Goal: Transaction & Acquisition: Purchase product/service

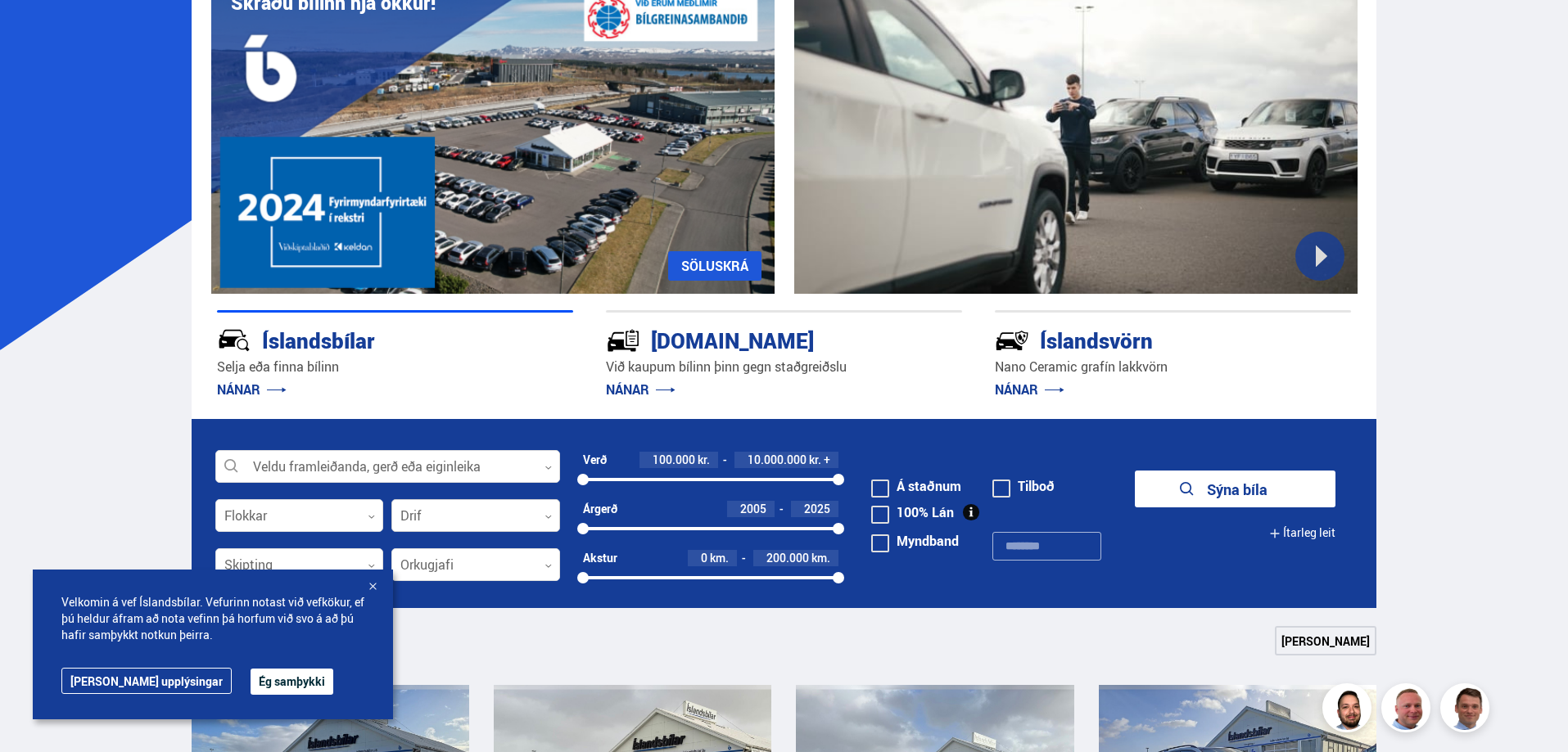
scroll to position [163, 0]
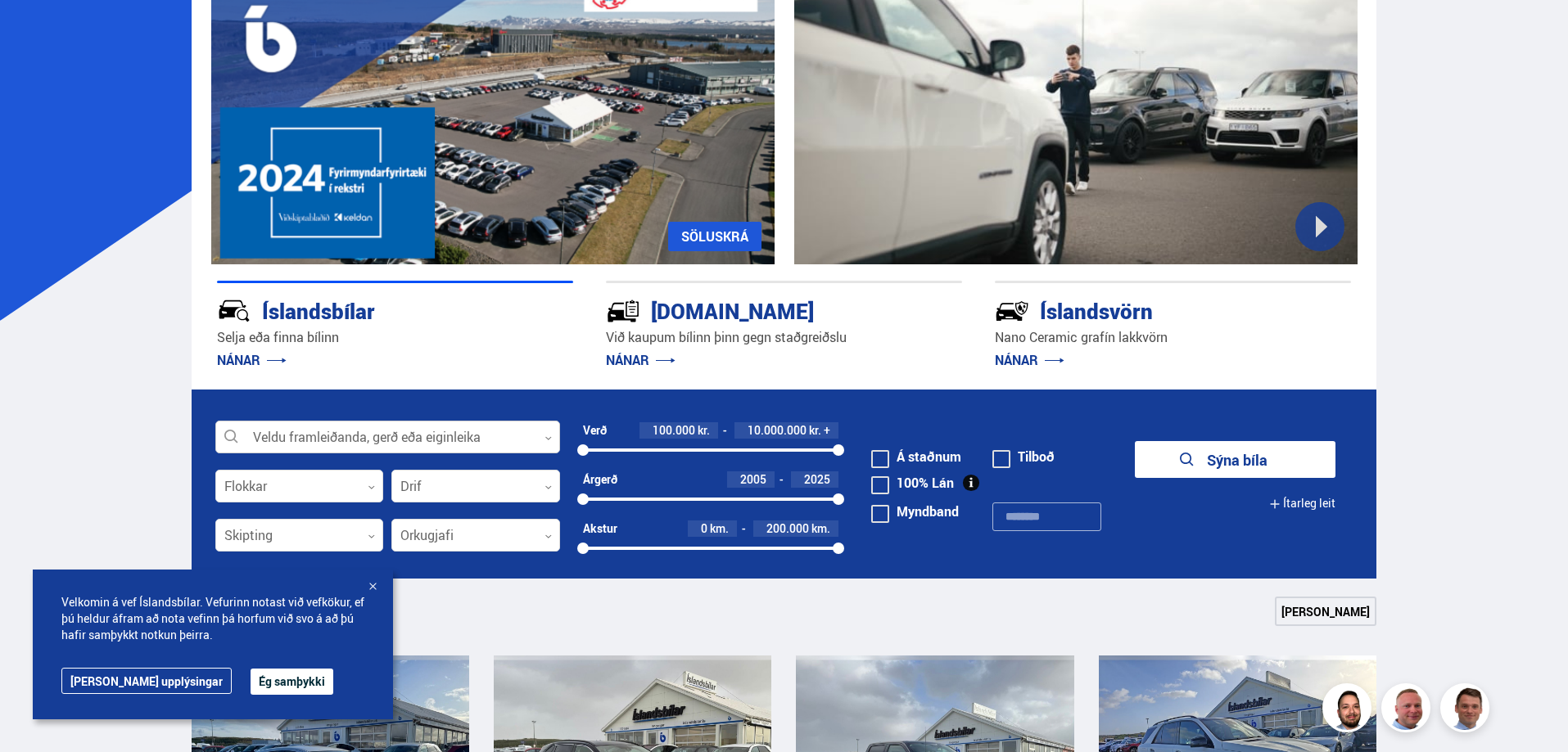
click at [497, 433] on div at bounding box center [388, 438] width 345 height 33
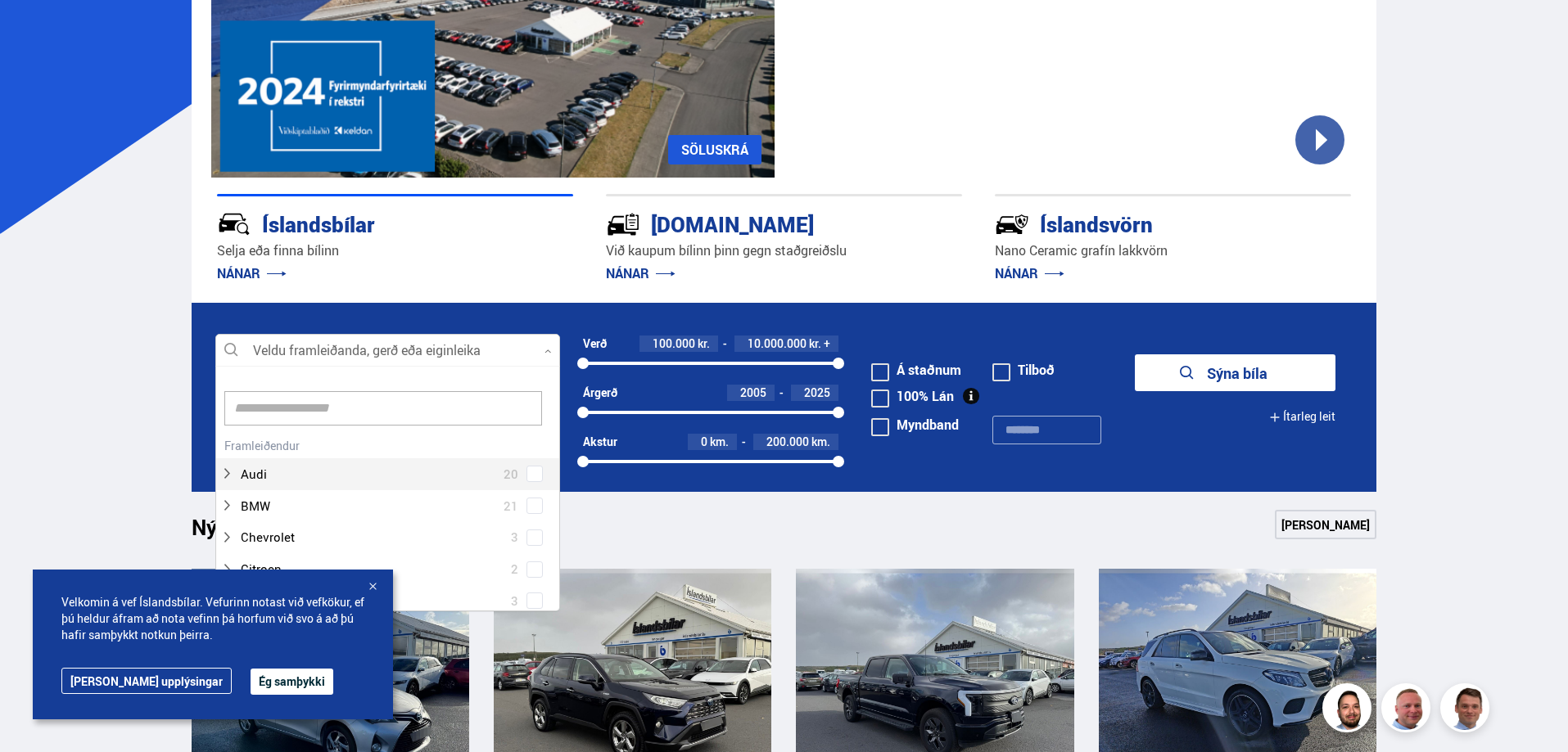
scroll to position [410, 0]
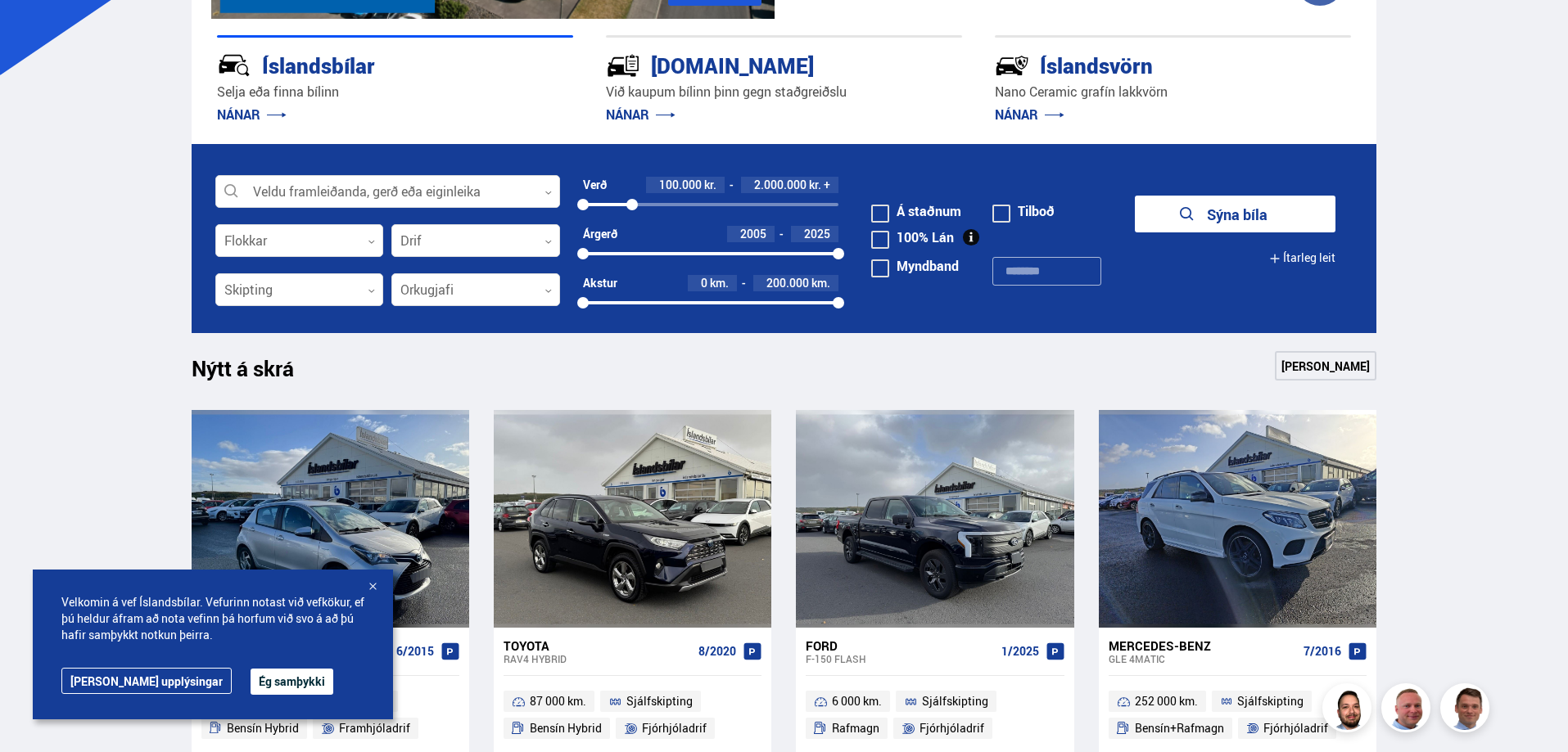
drag, startPoint x: 834, startPoint y: 202, endPoint x: 632, endPoint y: 227, distance: 203.5
click at [632, 227] on form "Veldu framleiðanda, gerð eða eiginleika 0 Flokkar 0 Drif 0 Verð 100.000 kr. 2.0…" at bounding box center [784, 238] width 1186 height 189
drag, startPoint x: 586, startPoint y: 257, endPoint x: 712, endPoint y: 260, distance: 126.0
click at [712, 260] on div "2015 2025" at bounding box center [711, 254] width 256 height 15
drag, startPoint x: 832, startPoint y: 302, endPoint x: 772, endPoint y: 306, distance: 60.1
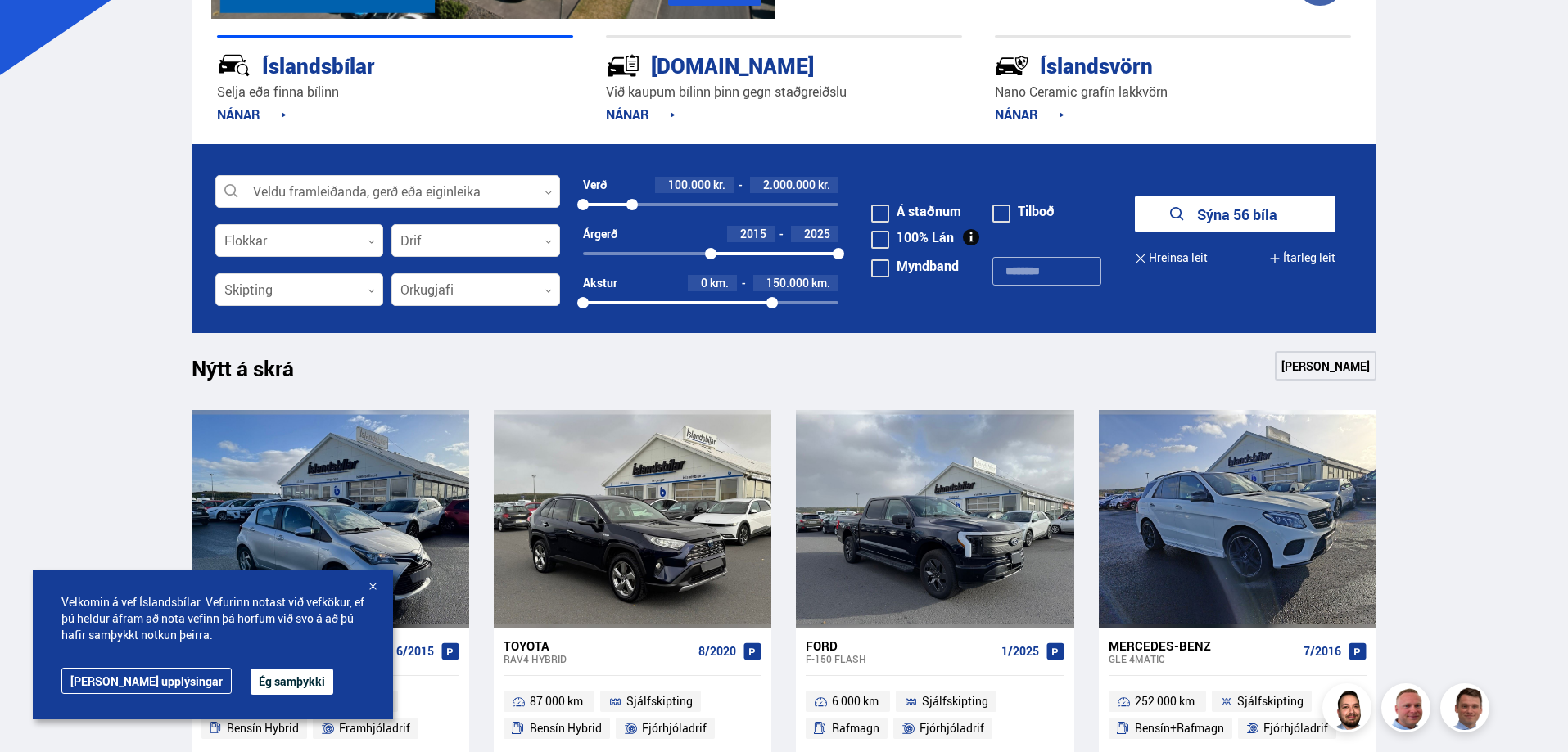
click at [772, 306] on div at bounding box center [772, 303] width 12 height 12
click at [879, 209] on span at bounding box center [881, 214] width 18 height 18
click at [1225, 211] on button "Sýna 29 bíla" at bounding box center [1235, 214] width 201 height 37
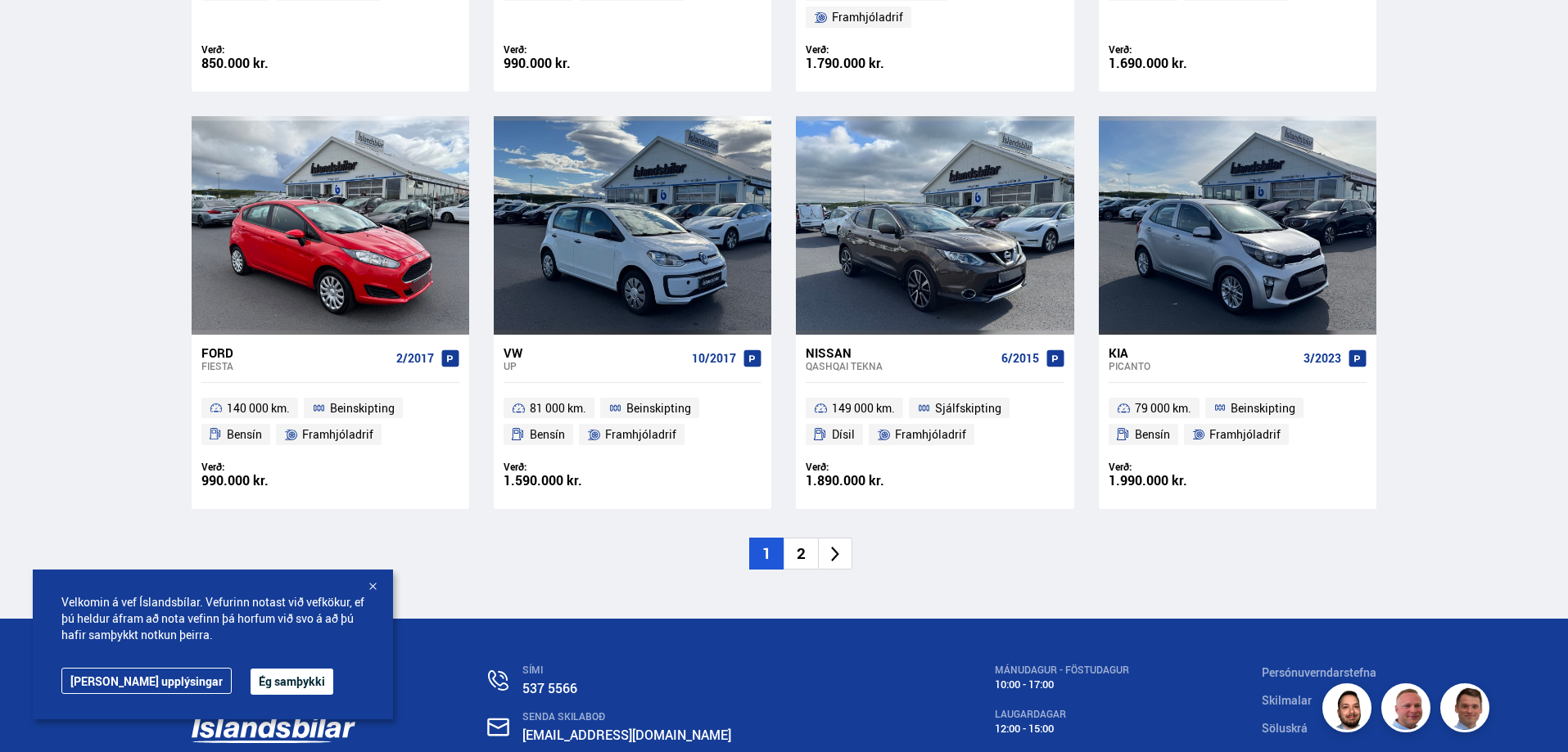
scroll to position [2457, 0]
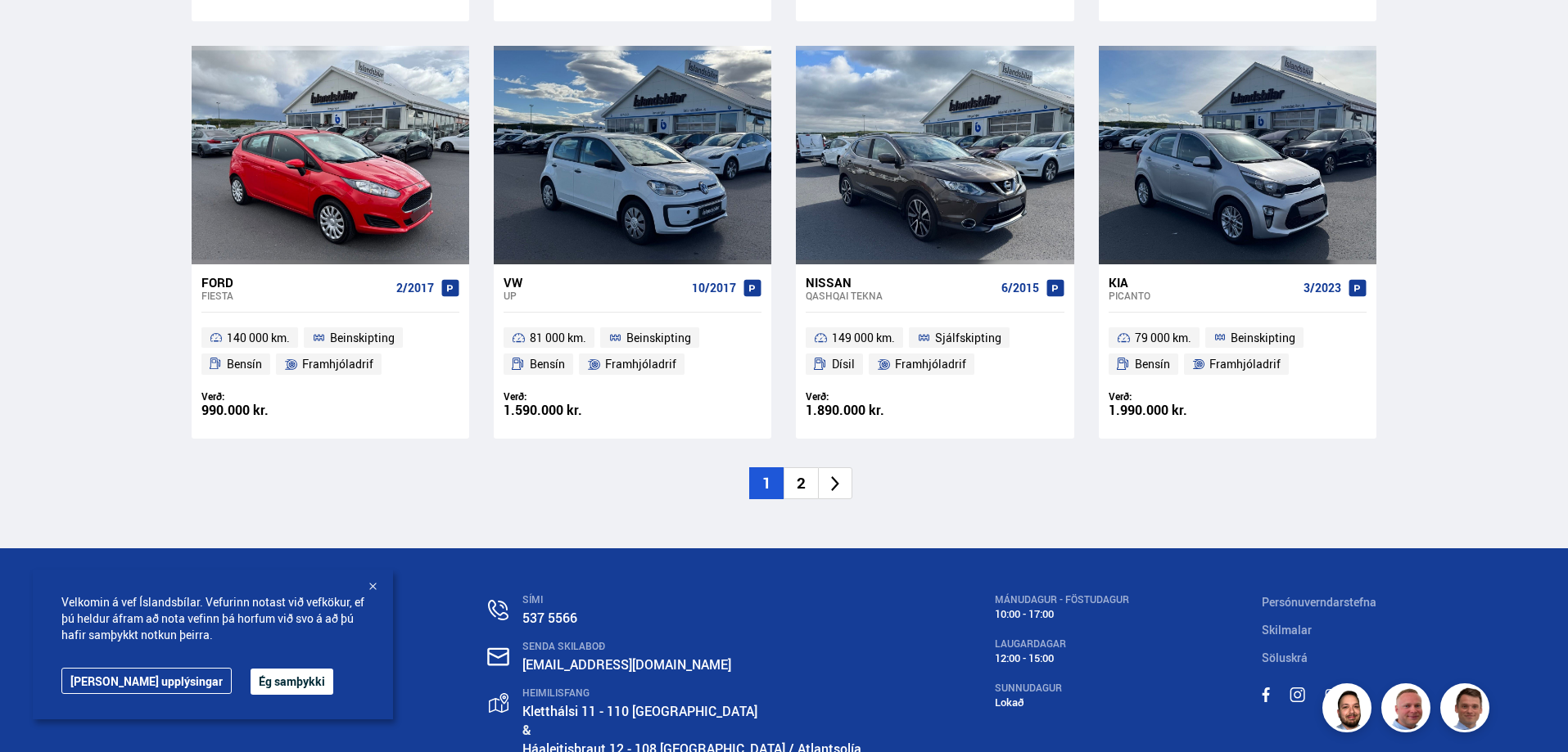
click at [800, 467] on li "2" at bounding box center [801, 483] width 35 height 32
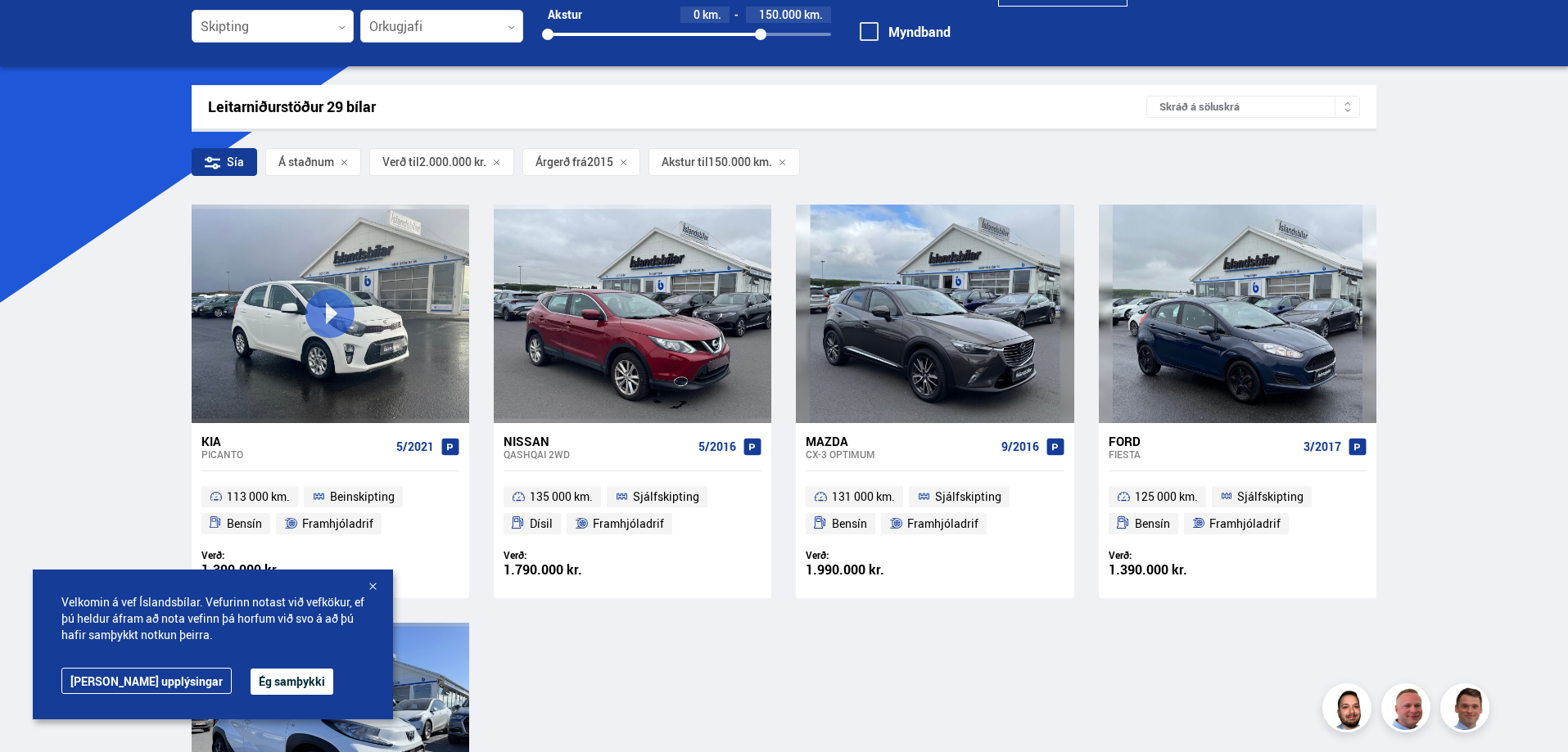
scroll to position [163, 0]
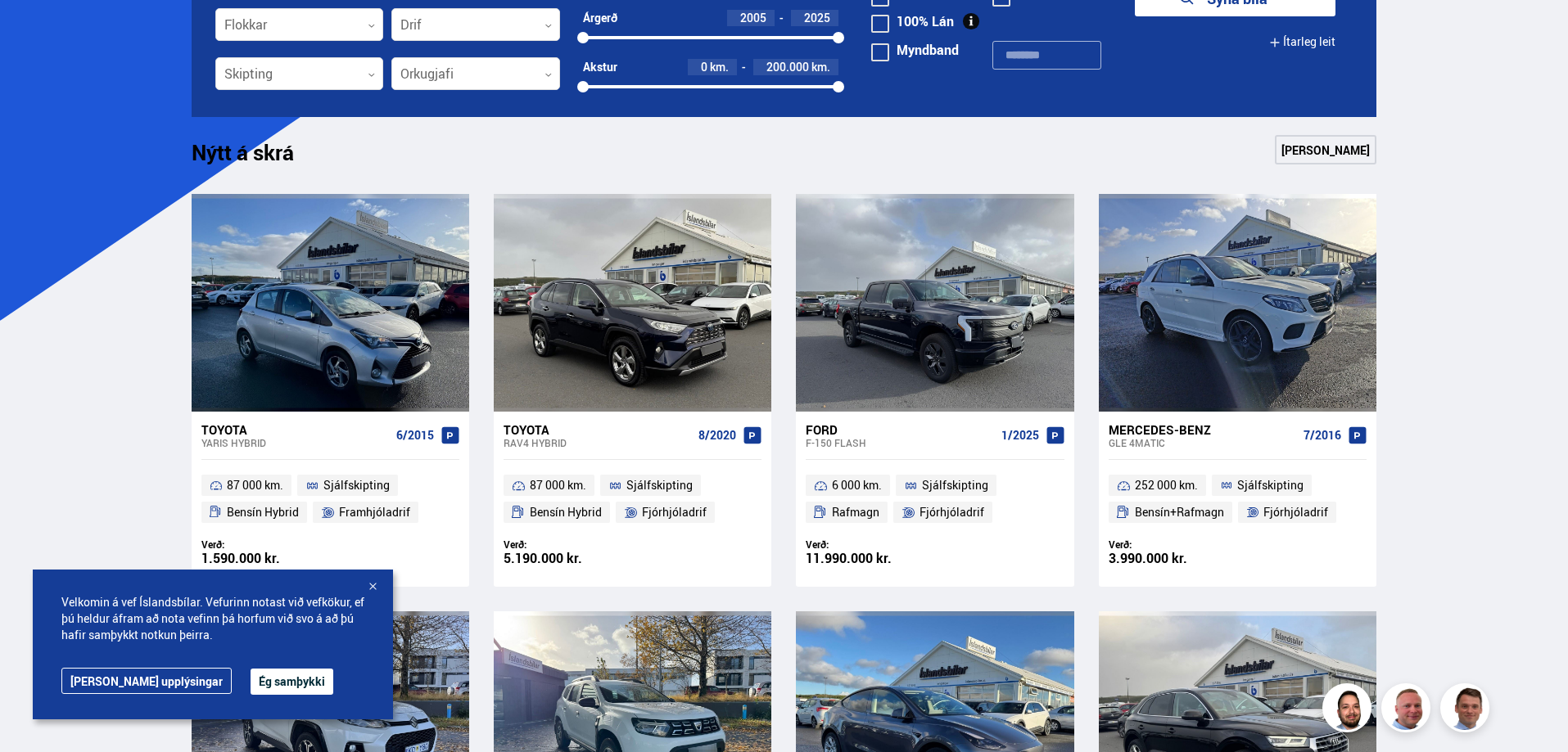
scroll to position [235, 0]
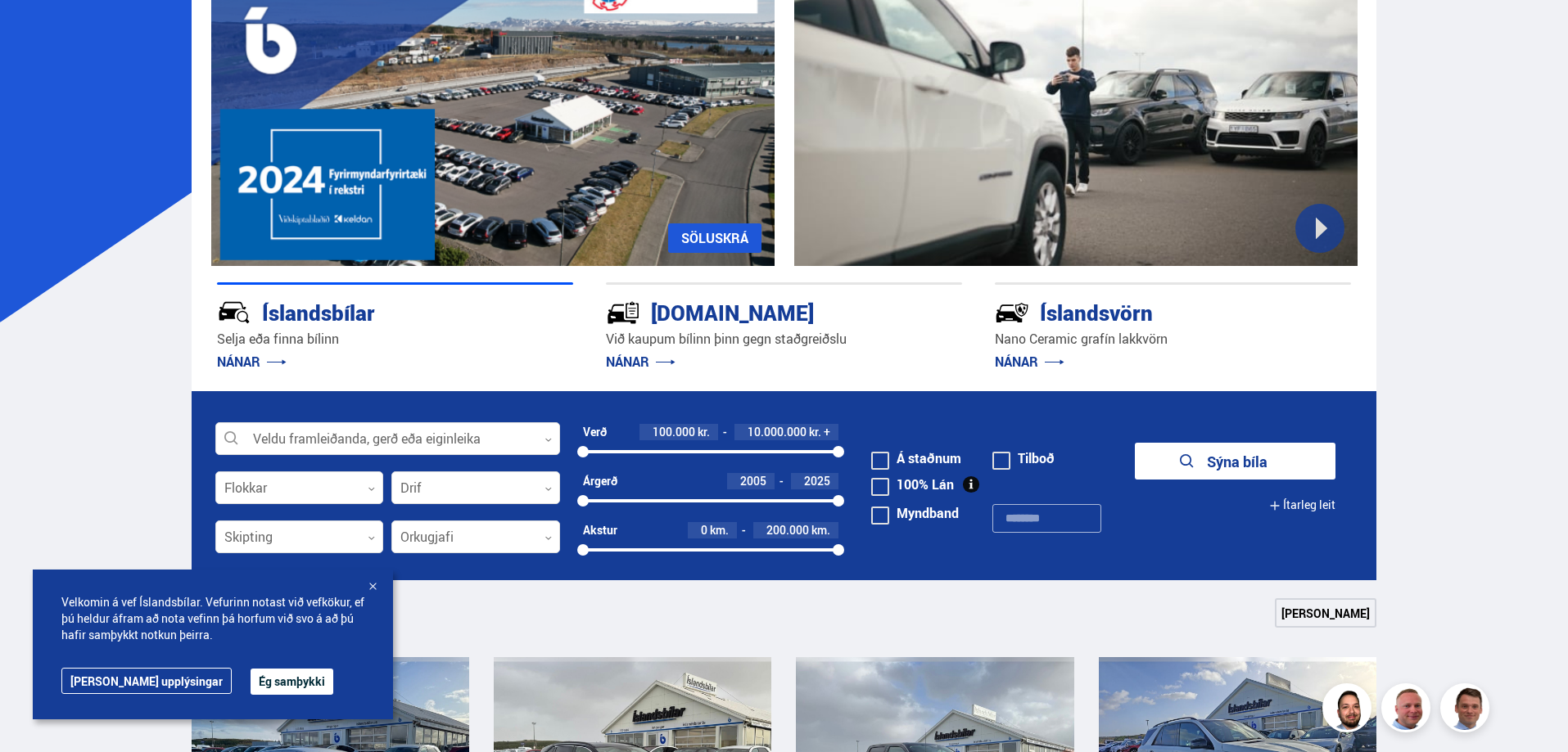
scroll to position [163, 0]
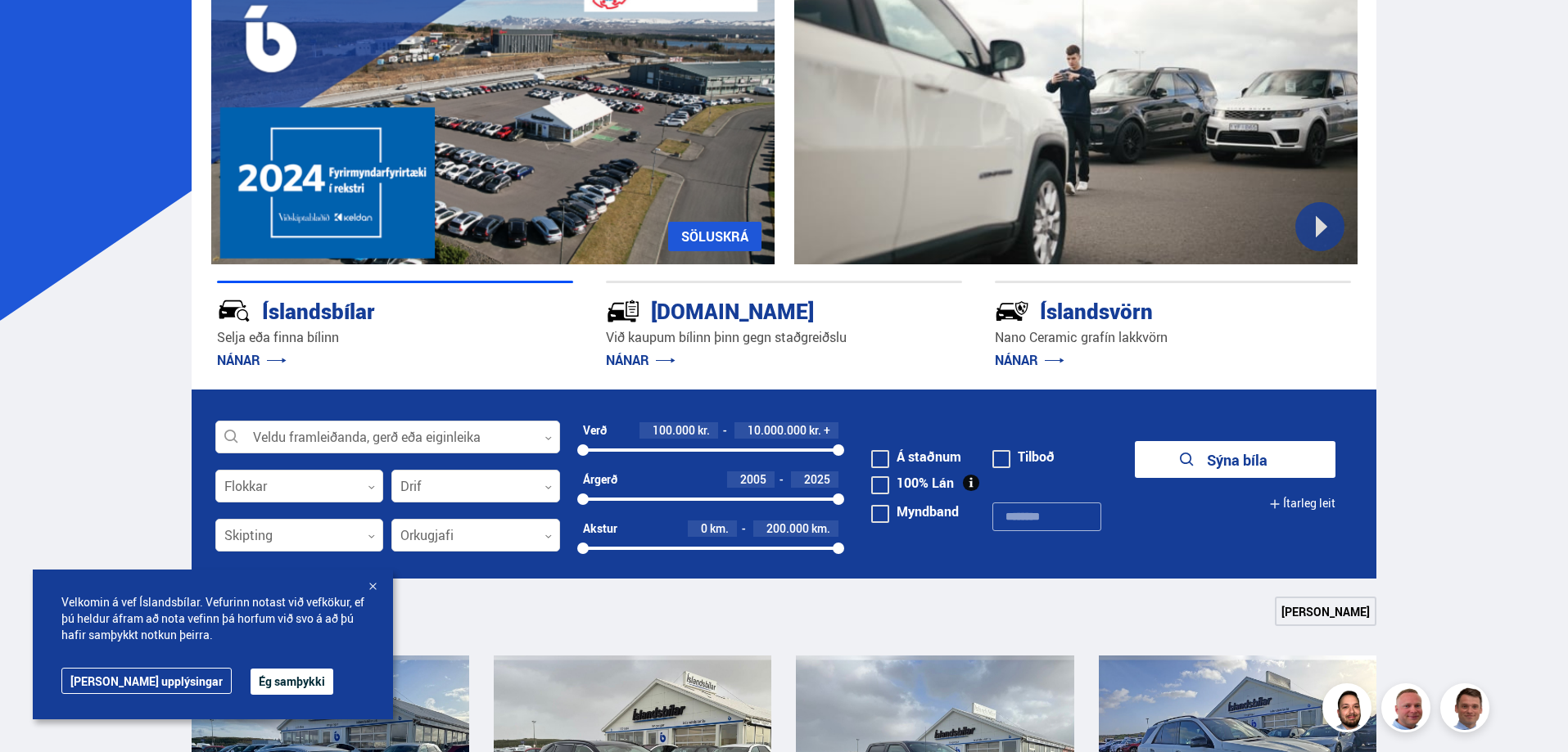
click at [649, 447] on div "100000 10000000" at bounding box center [711, 450] width 256 height 15
drag, startPoint x: 549, startPoint y: 452, endPoint x: 475, endPoint y: 460, distance: 74.4
click at [469, 459] on form "Veldu framleiðanda, gerð eða eiginleika 0 Flokkar 0 Drif 0 Verð 100.000 kr. 10.…" at bounding box center [784, 484] width 1186 height 189
drag, startPoint x: 833, startPoint y: 457, endPoint x: 649, endPoint y: 458, distance: 184.0
click at [649, 458] on div "Verð 100.000 kr. 10.000.000 kr. + 100000 10000000" at bounding box center [711, 447] width 256 height 49
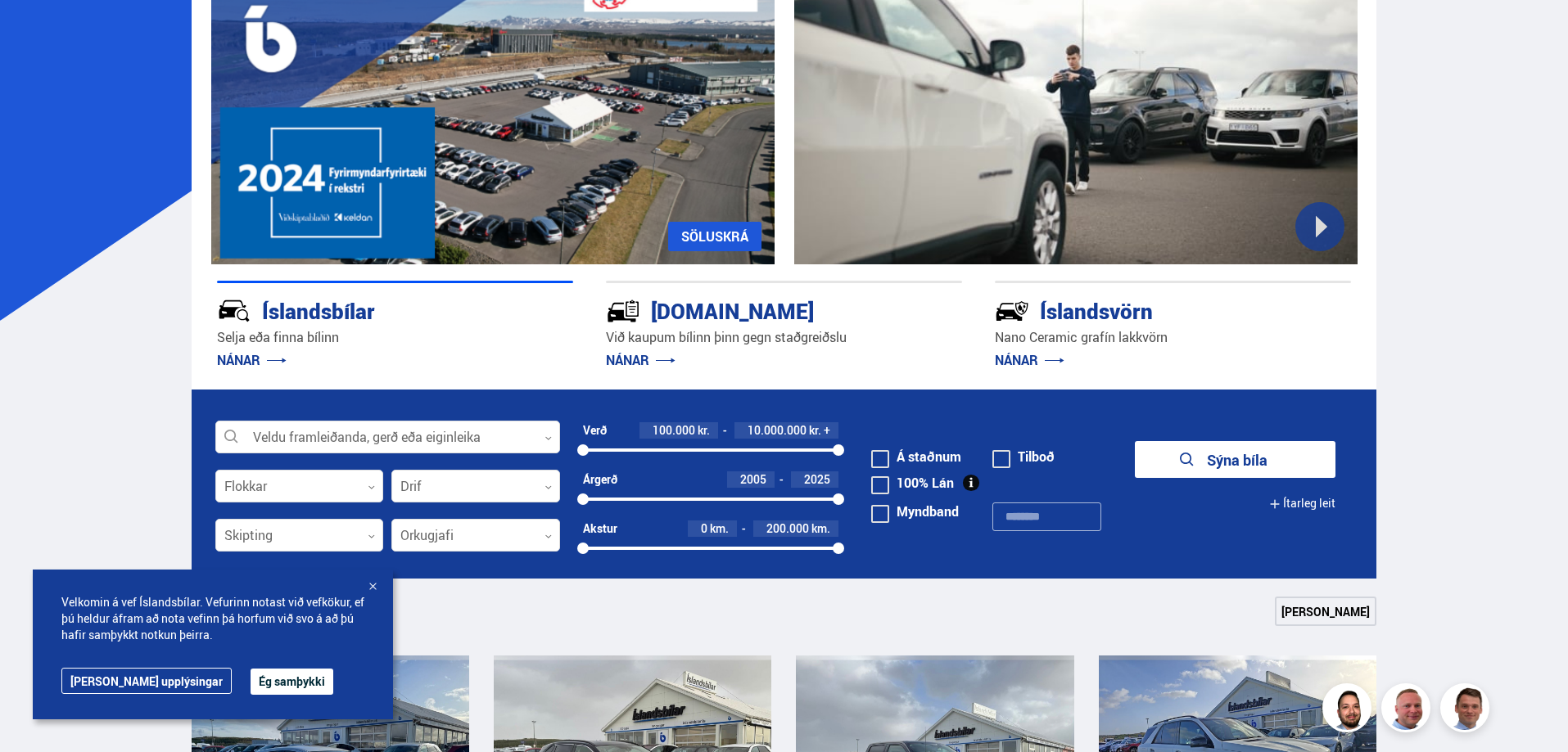
click at [644, 452] on div at bounding box center [711, 451] width 256 height 4
drag, startPoint x: 832, startPoint y: 452, endPoint x: 689, endPoint y: 451, distance: 143.0
click at [689, 451] on div at bounding box center [742, 451] width 194 height 4
drag, startPoint x: 838, startPoint y: 454, endPoint x: 684, endPoint y: 454, distance: 154.0
click at [686, 454] on div at bounding box center [692, 450] width 12 height 12
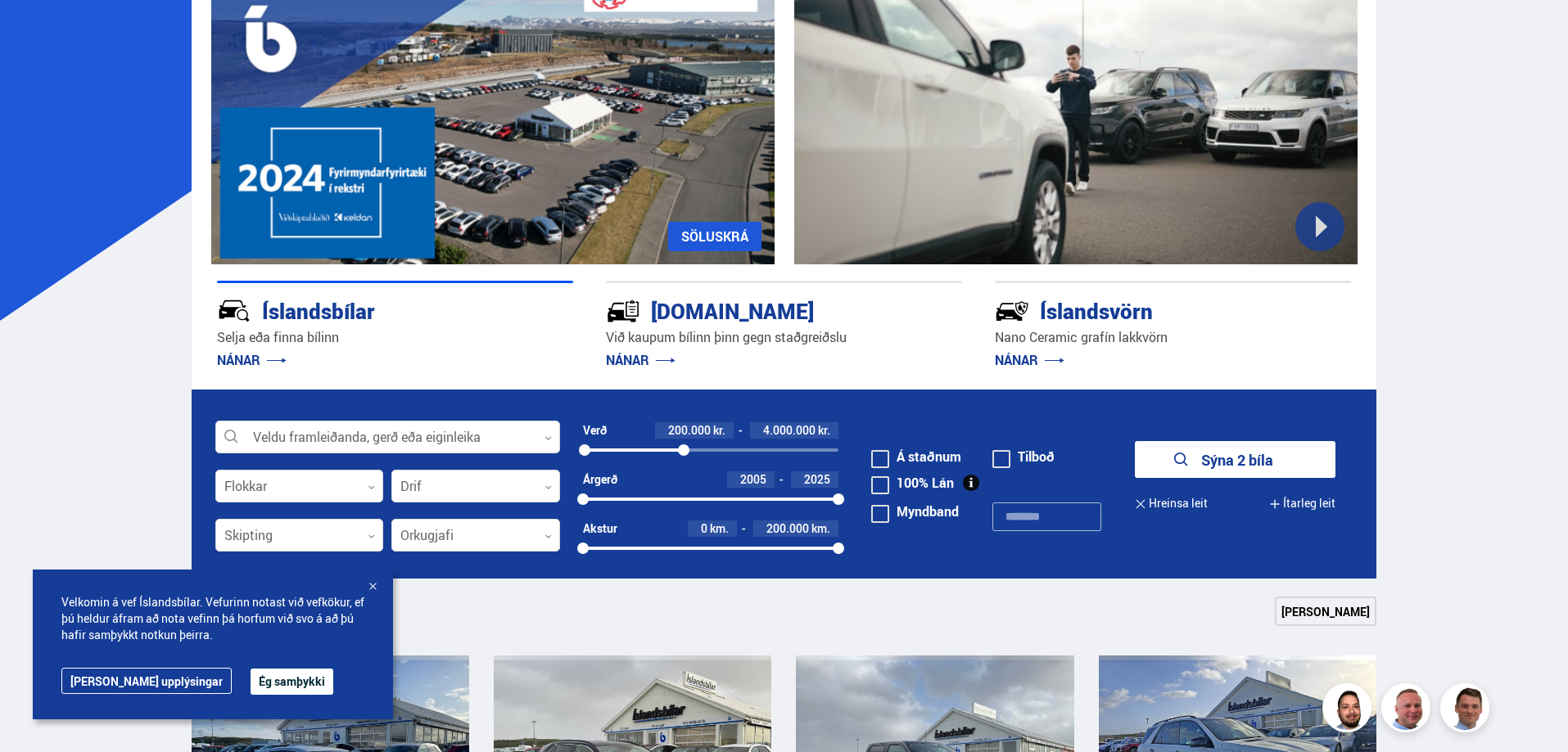
drag, startPoint x: 684, startPoint y: 454, endPoint x: 594, endPoint y: 453, distance: 90.0
click at [583, 452] on div "170672 4000000" at bounding box center [711, 451] width 256 height 4
drag, startPoint x: 679, startPoint y: 452, endPoint x: 632, endPoint y: 454, distance: 47.0
click at [632, 454] on div at bounding box center [631, 450] width 12 height 12
drag, startPoint x: 832, startPoint y: 546, endPoint x: 769, endPoint y: 549, distance: 63.1
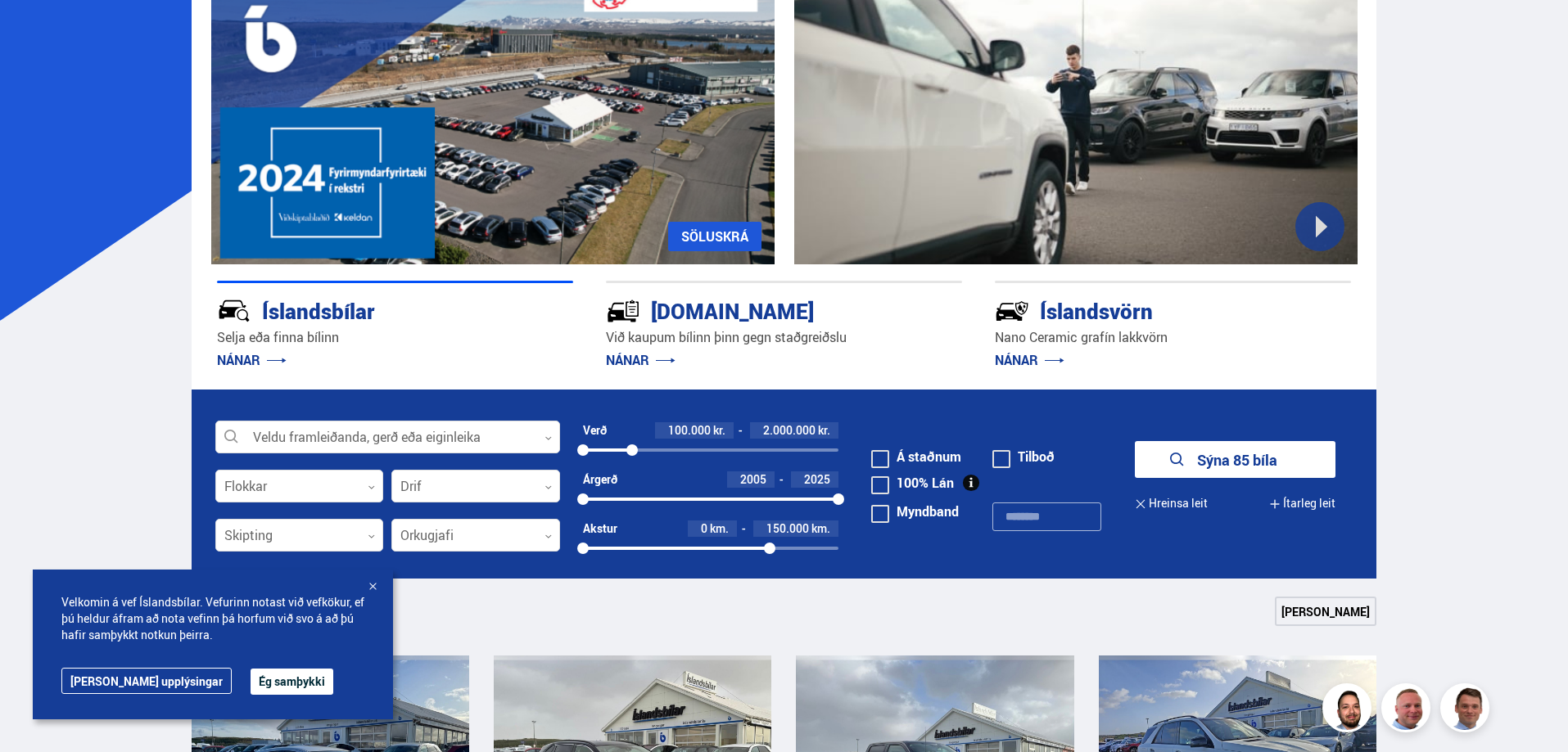
click at [769, 549] on div at bounding box center [769, 548] width 12 height 12
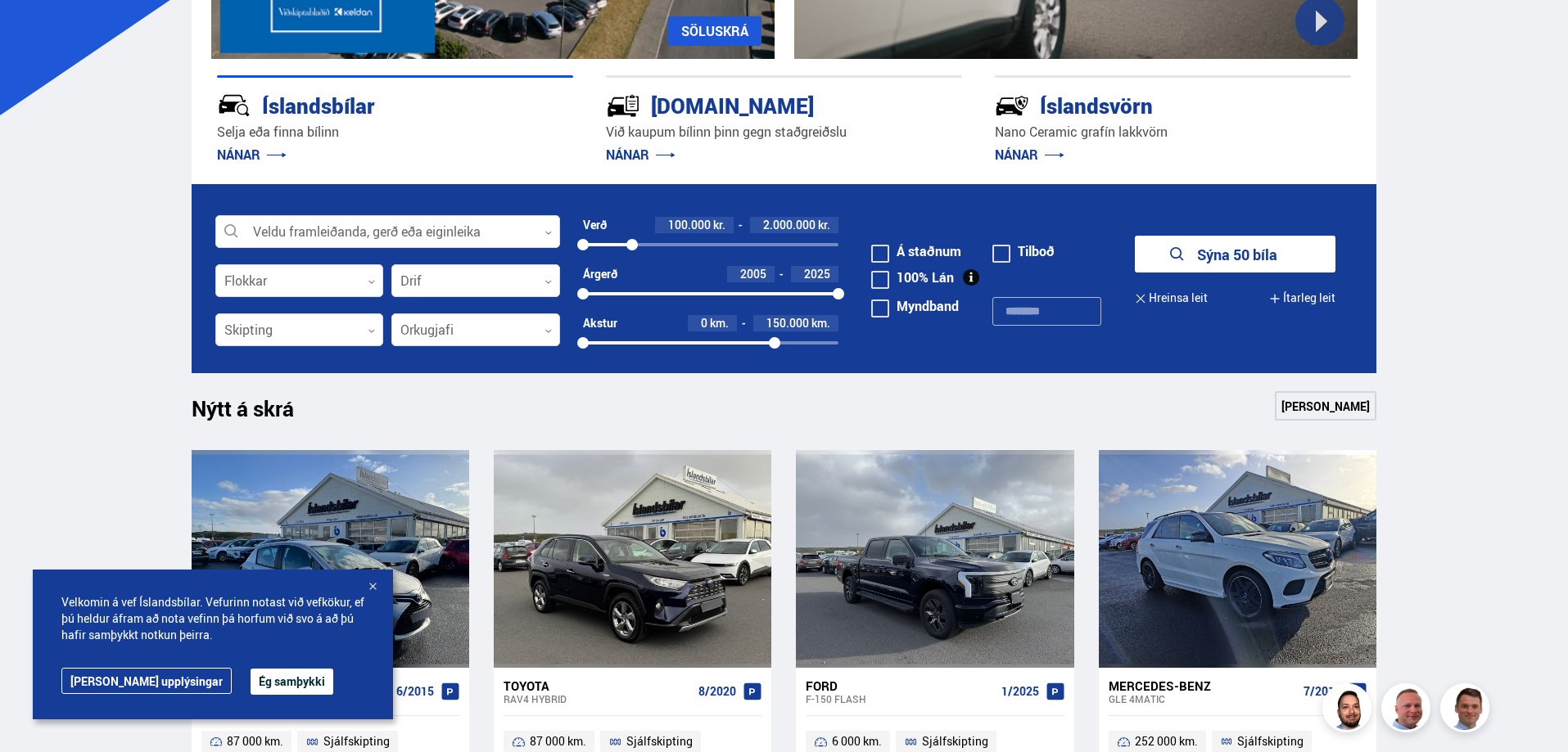
scroll to position [410, 0]
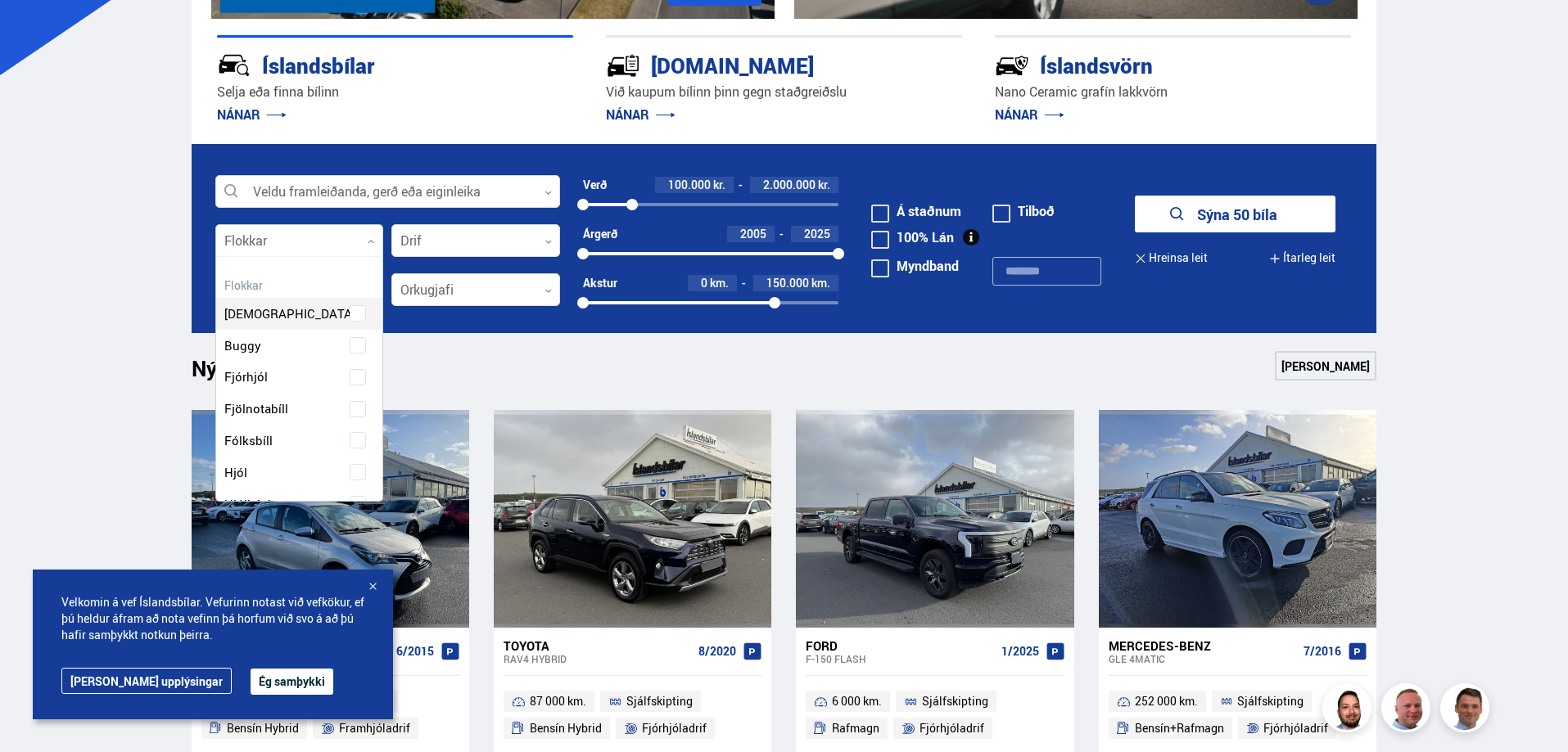
click at [305, 238] on div at bounding box center [299, 242] width 169 height 33
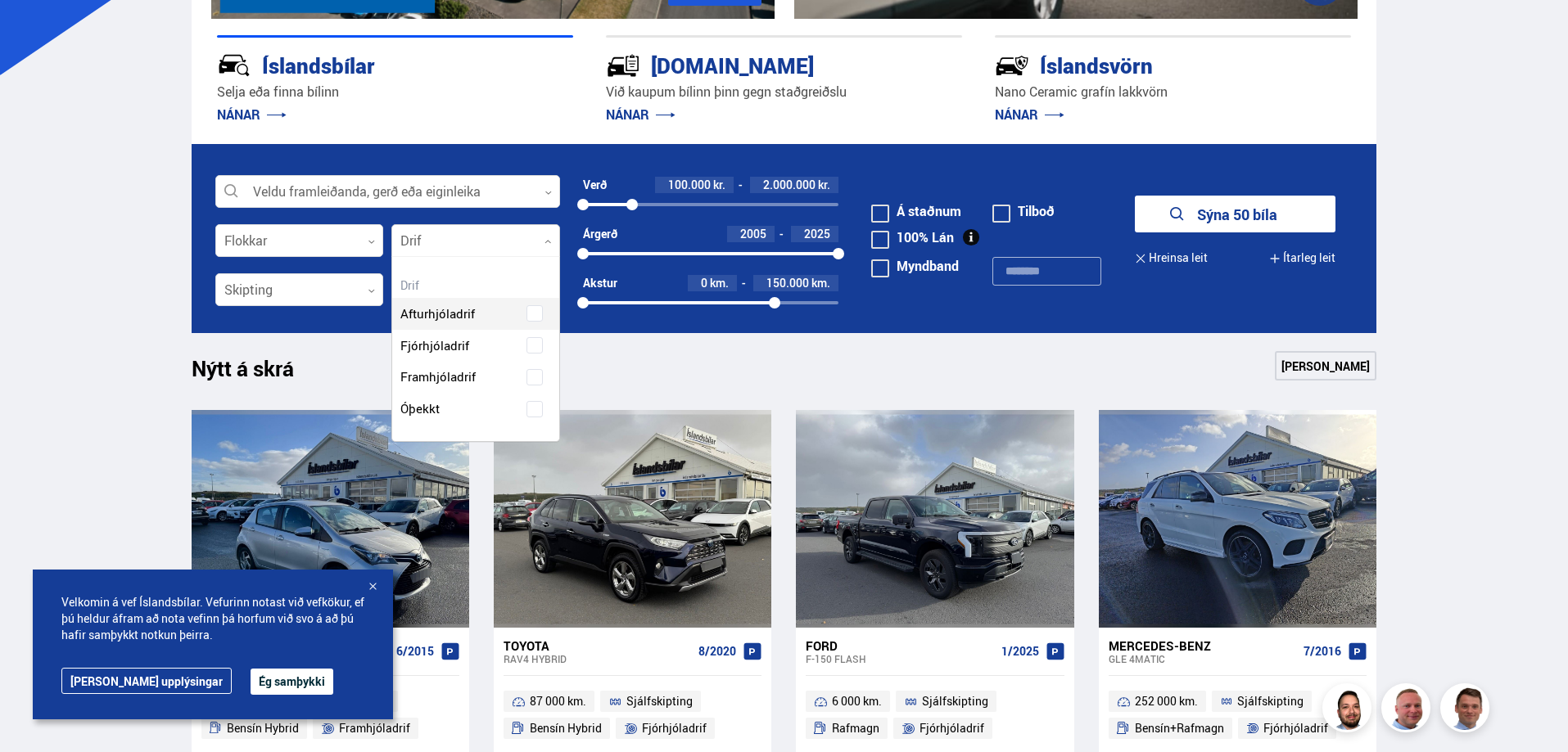
click at [497, 235] on div at bounding box center [476, 242] width 169 height 33
click at [324, 302] on div at bounding box center [299, 291] width 169 height 33
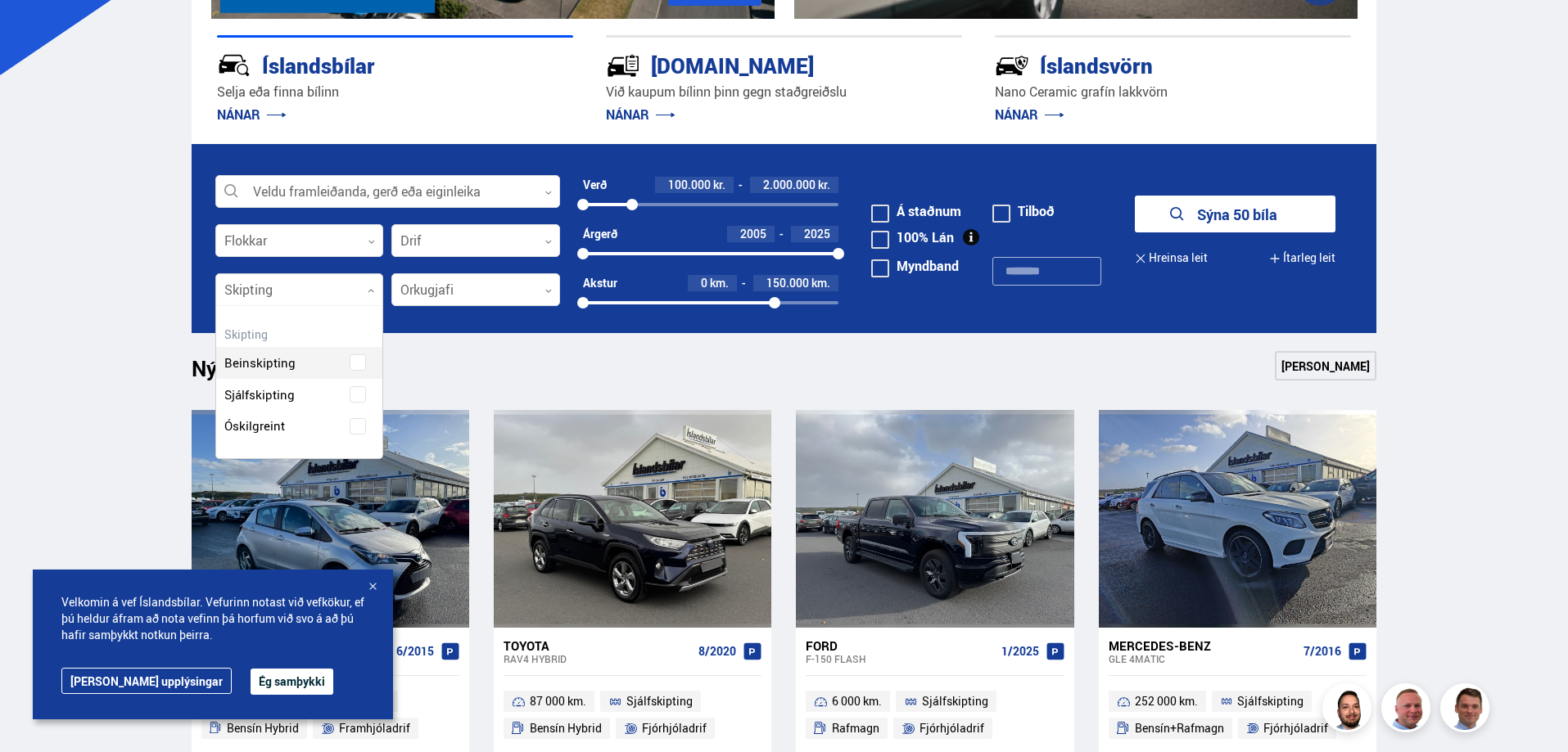
scroll to position [152, 166]
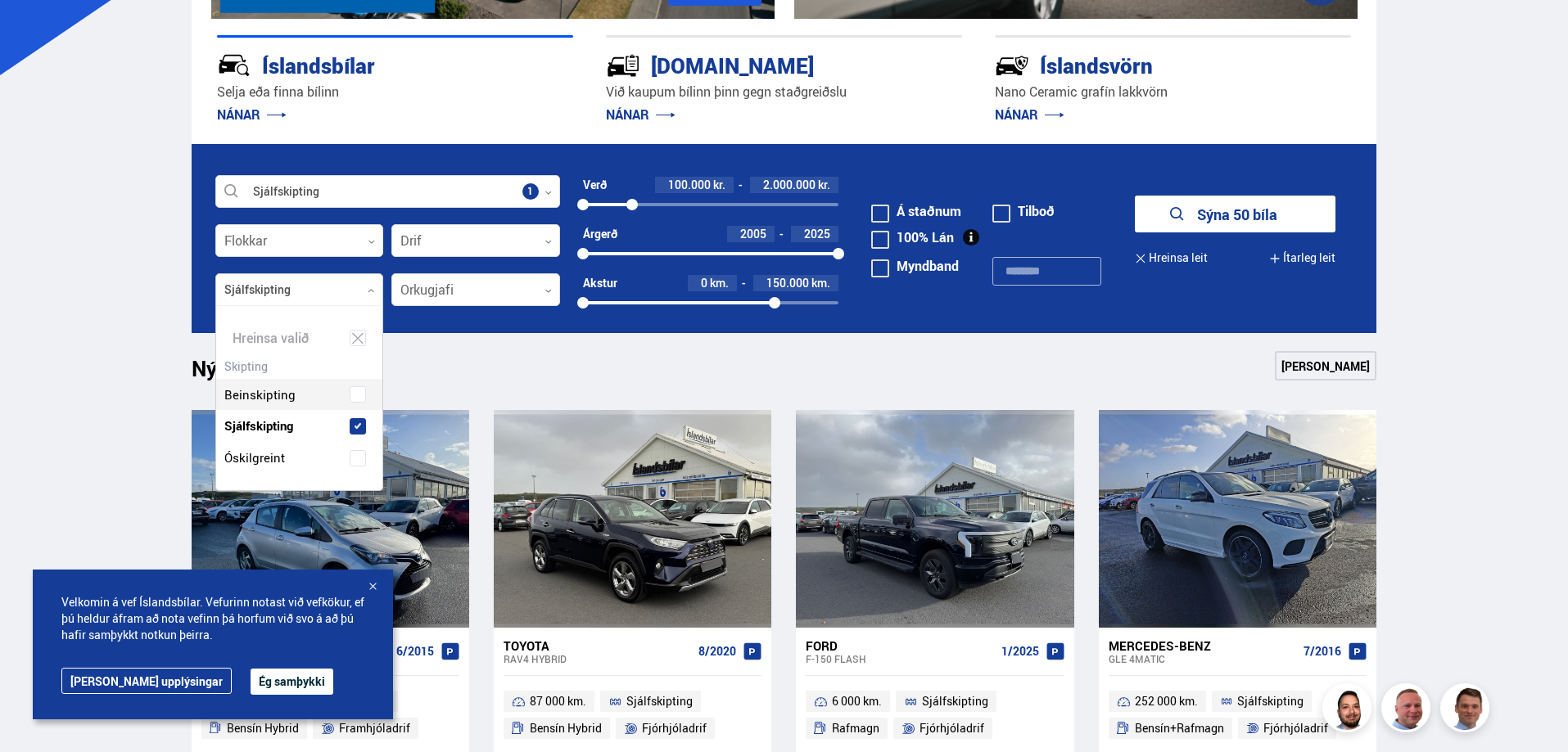
click at [354, 393] on div "Beinskipting Sjálfskipting Óskilgreint" at bounding box center [299, 413] width 167 height 120
click at [456, 295] on div at bounding box center [476, 291] width 169 height 33
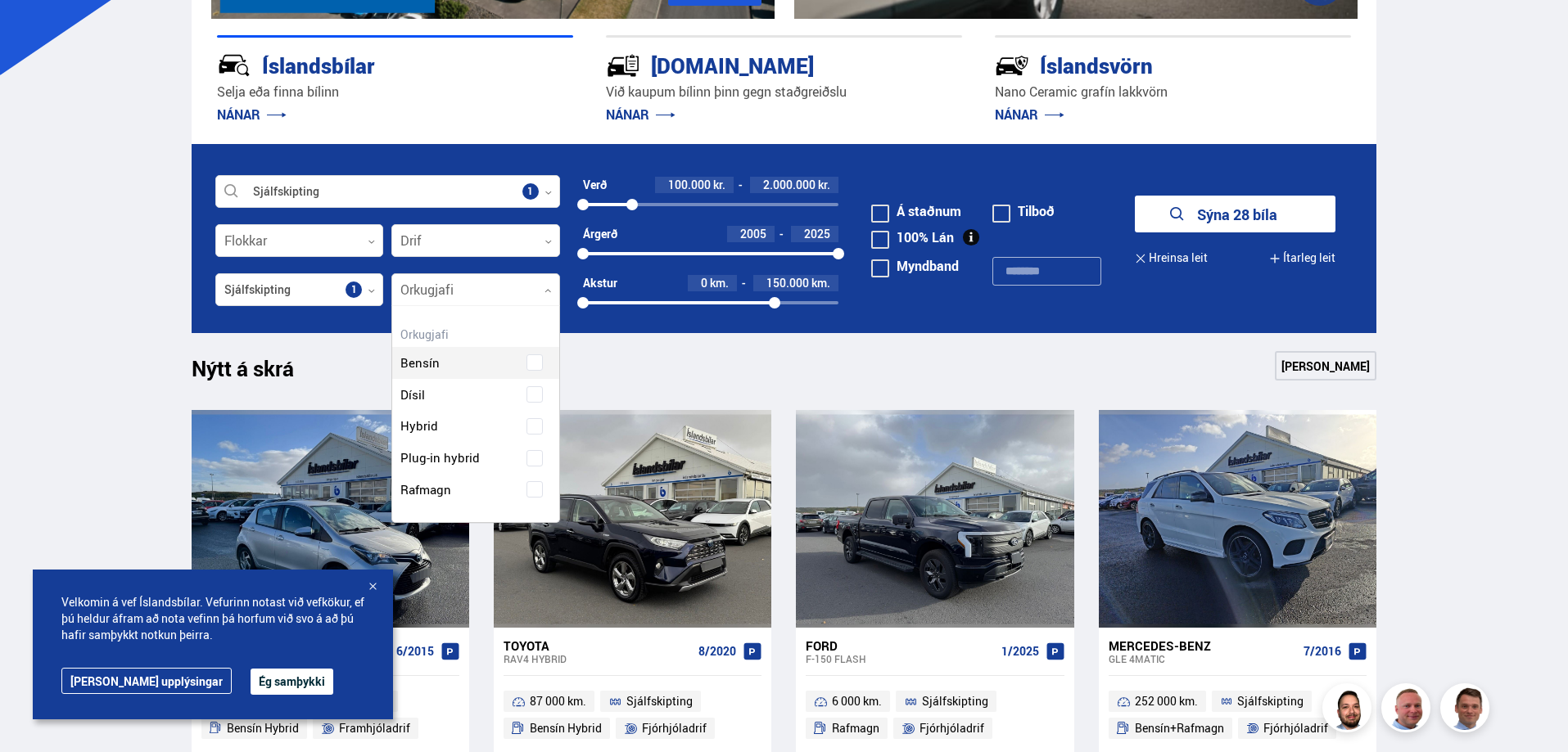
scroll to position [216, 166]
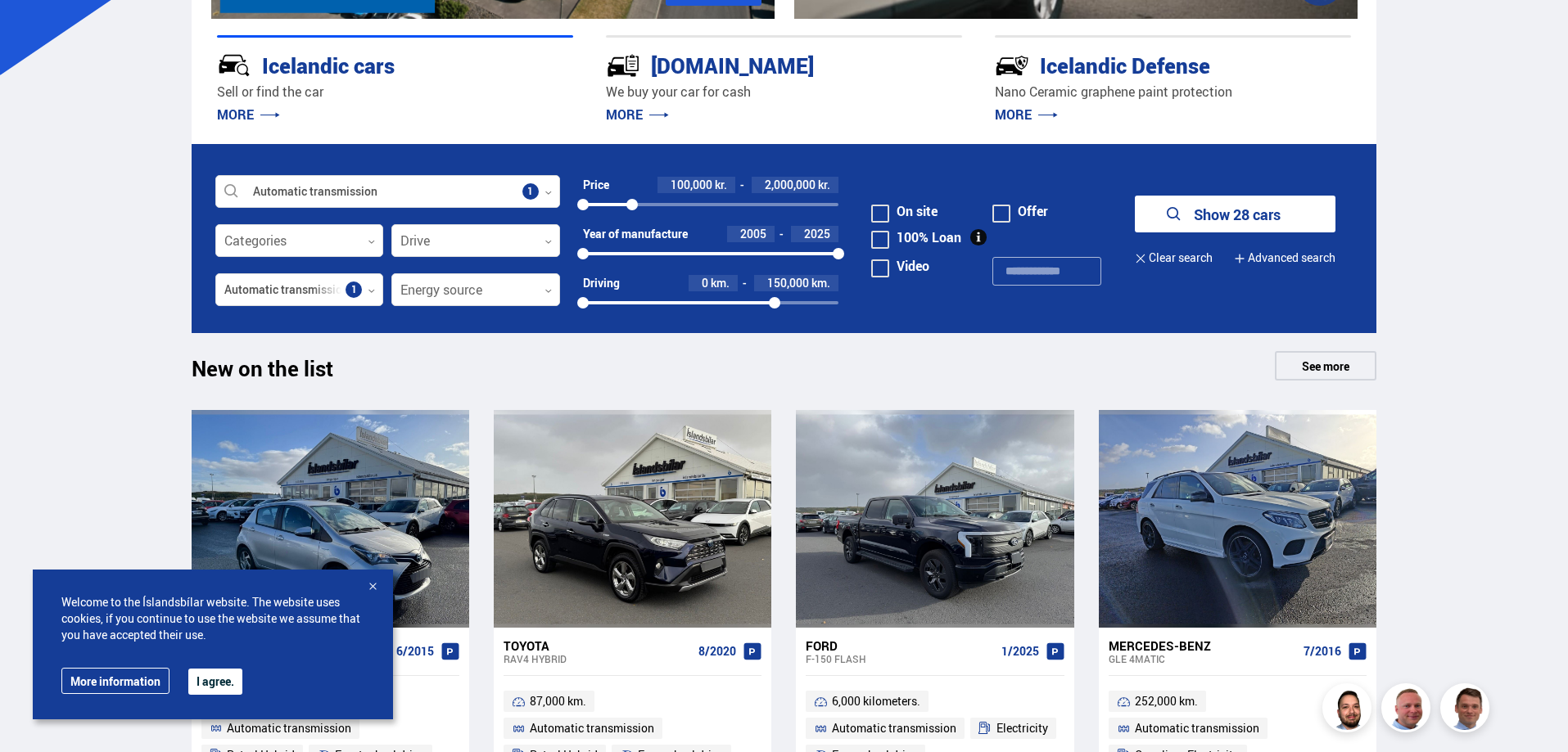
click at [1254, 216] on font "Show 28 cars" at bounding box center [1237, 214] width 87 height 20
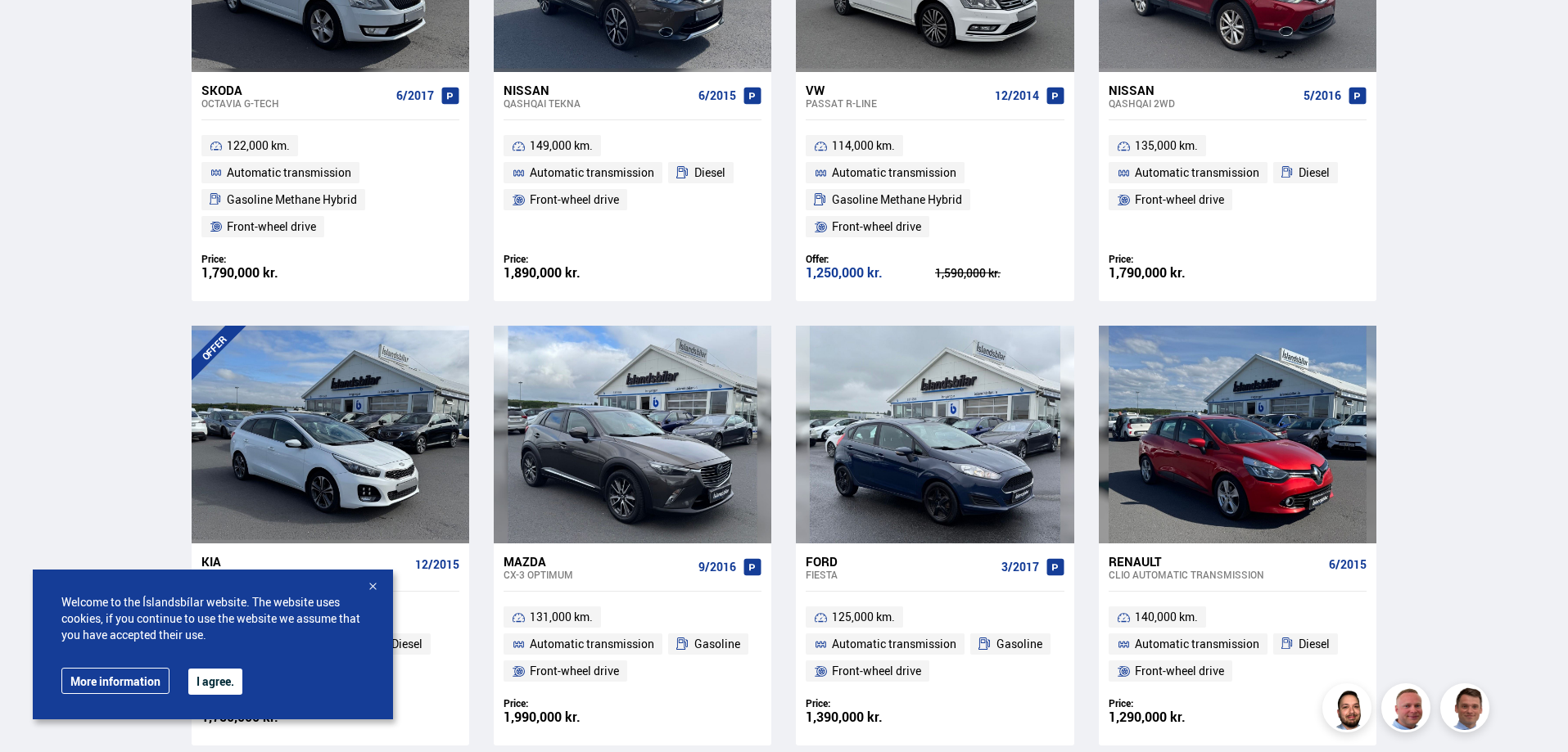
scroll to position [2375, 0]
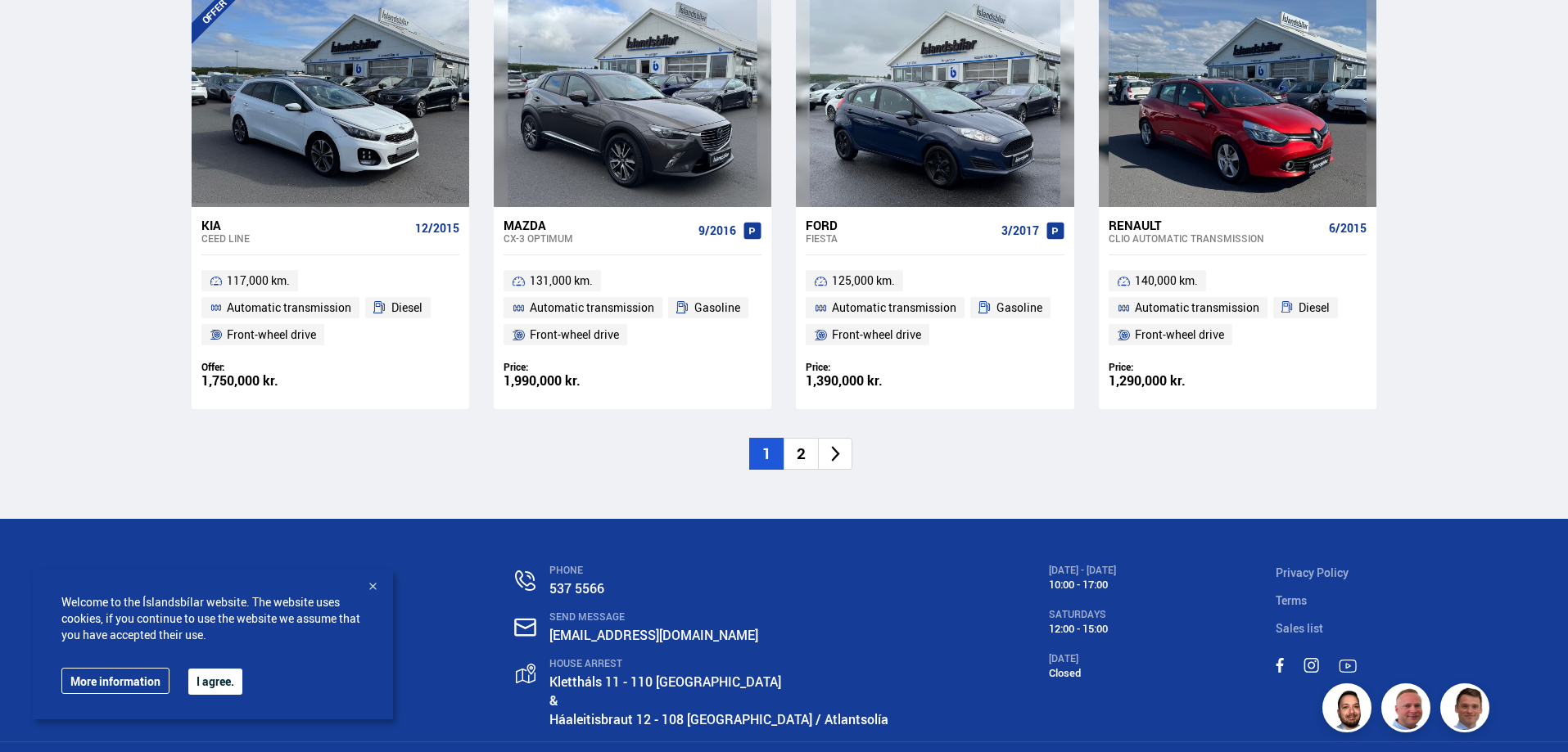
click at [799, 459] on font "2" at bounding box center [801, 453] width 9 height 21
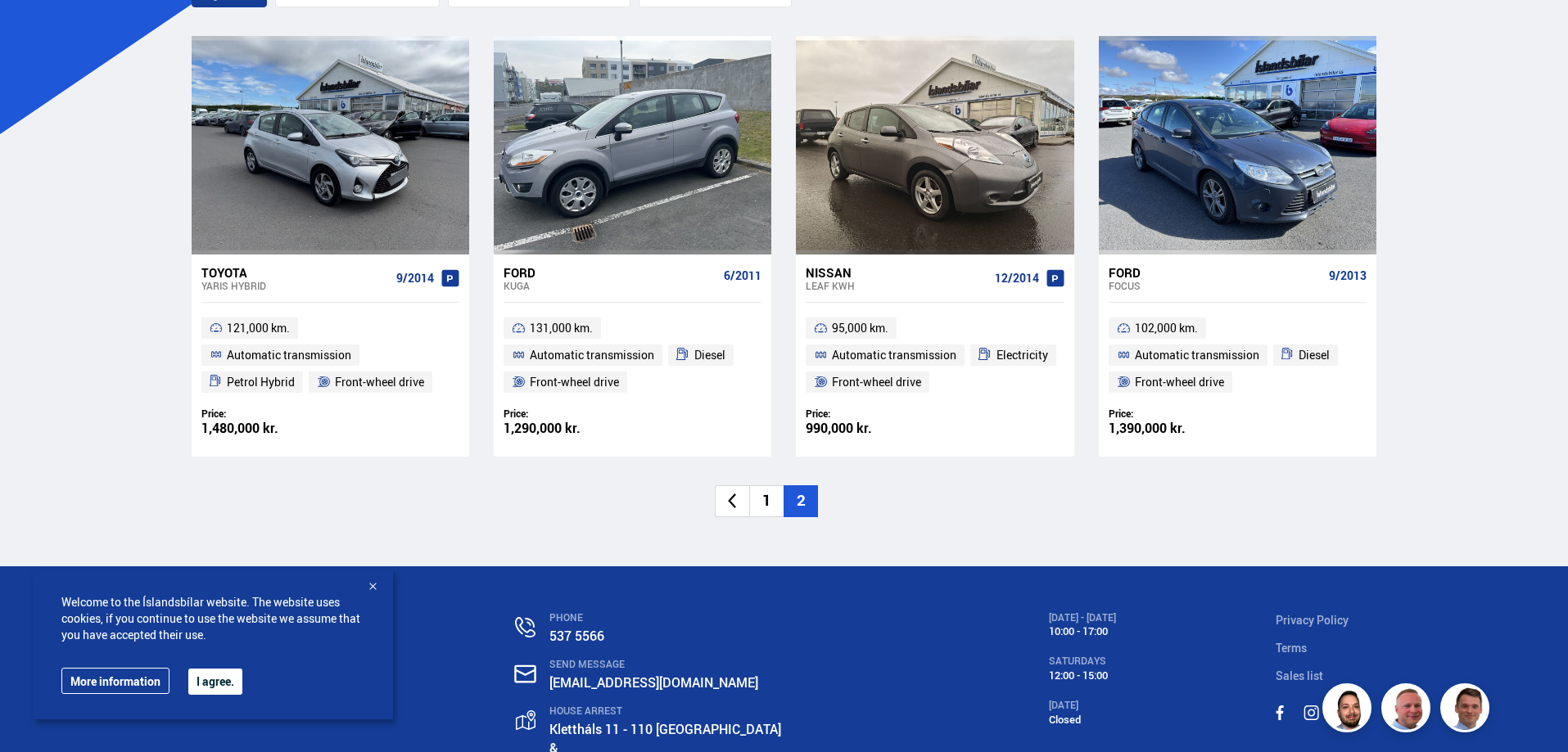
scroll to position [284, 0]
